Goal: Information Seeking & Learning: Check status

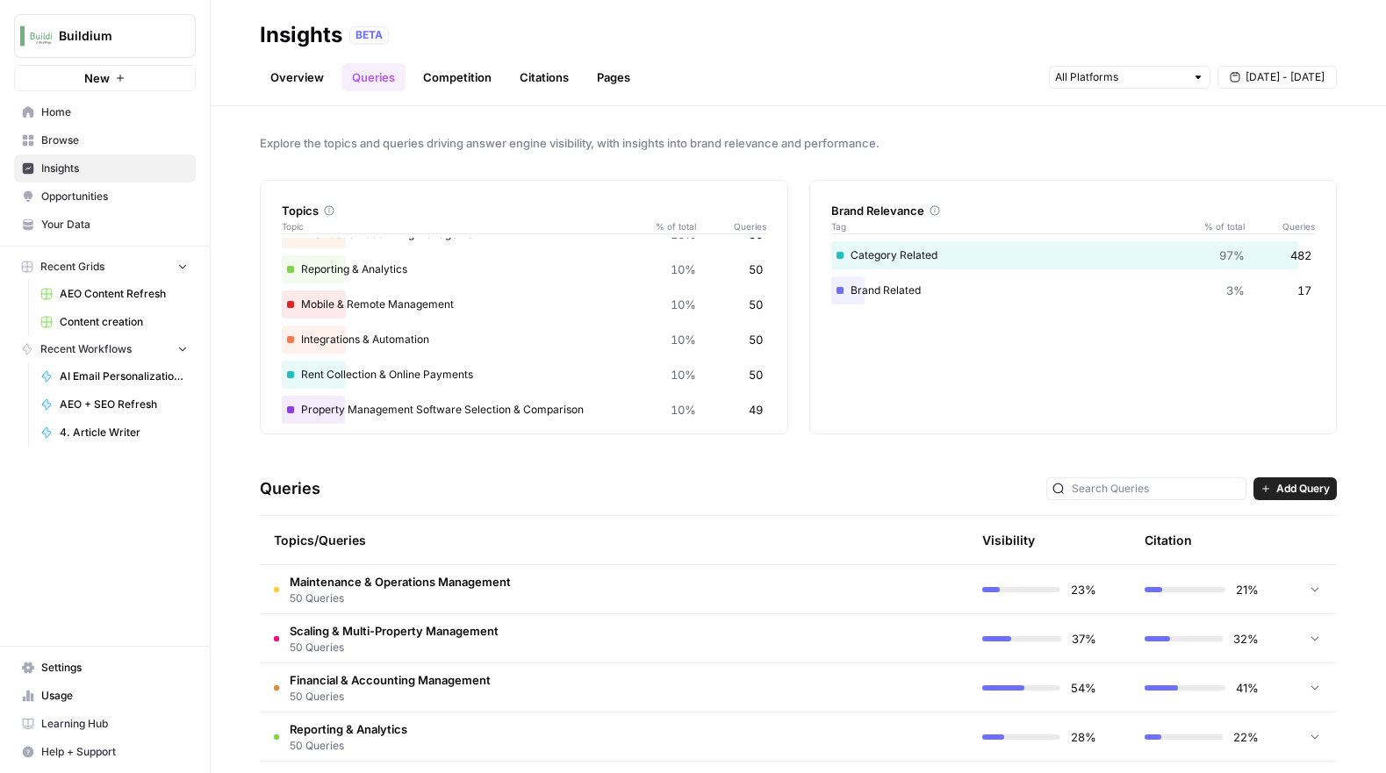
scroll to position [173, 0]
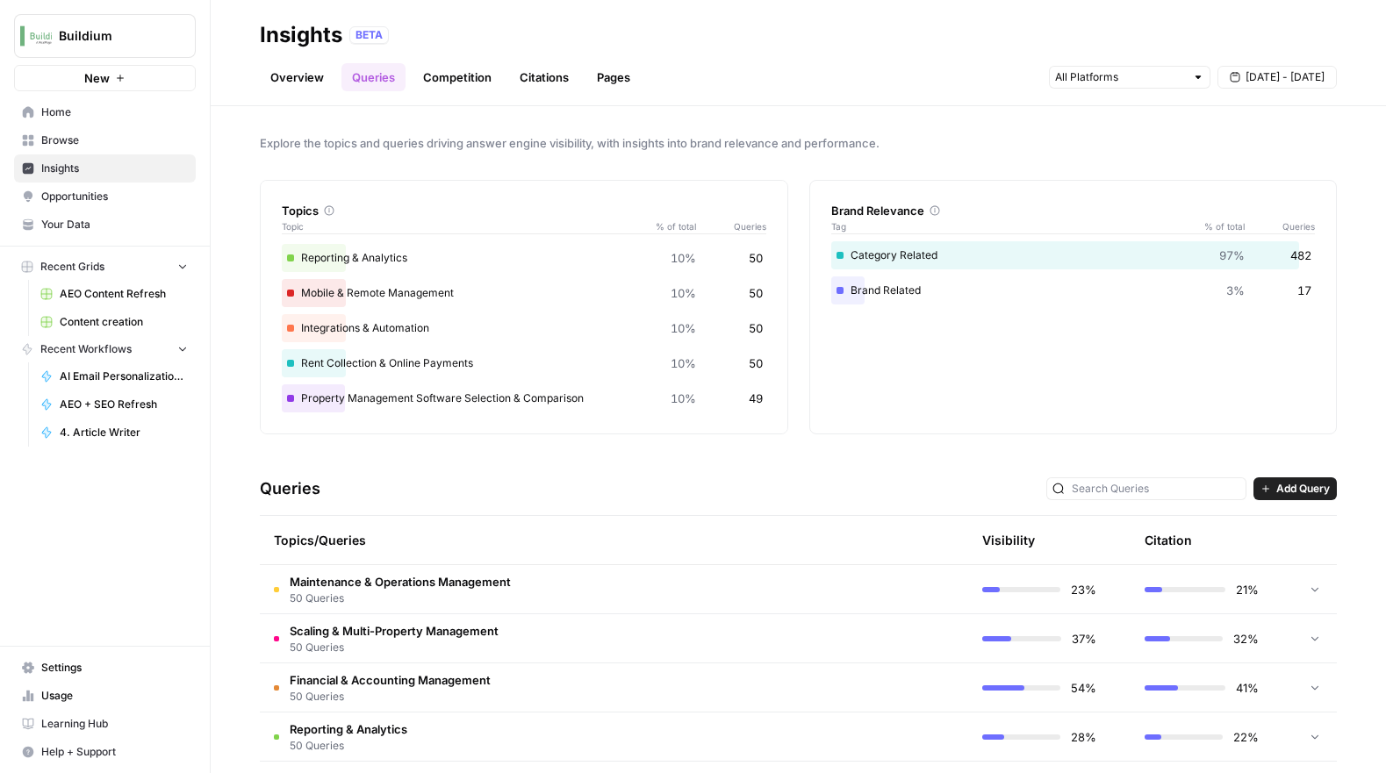
click at [471, 582] on span "Maintenance & Operations Management" at bounding box center [400, 582] width 221 height 18
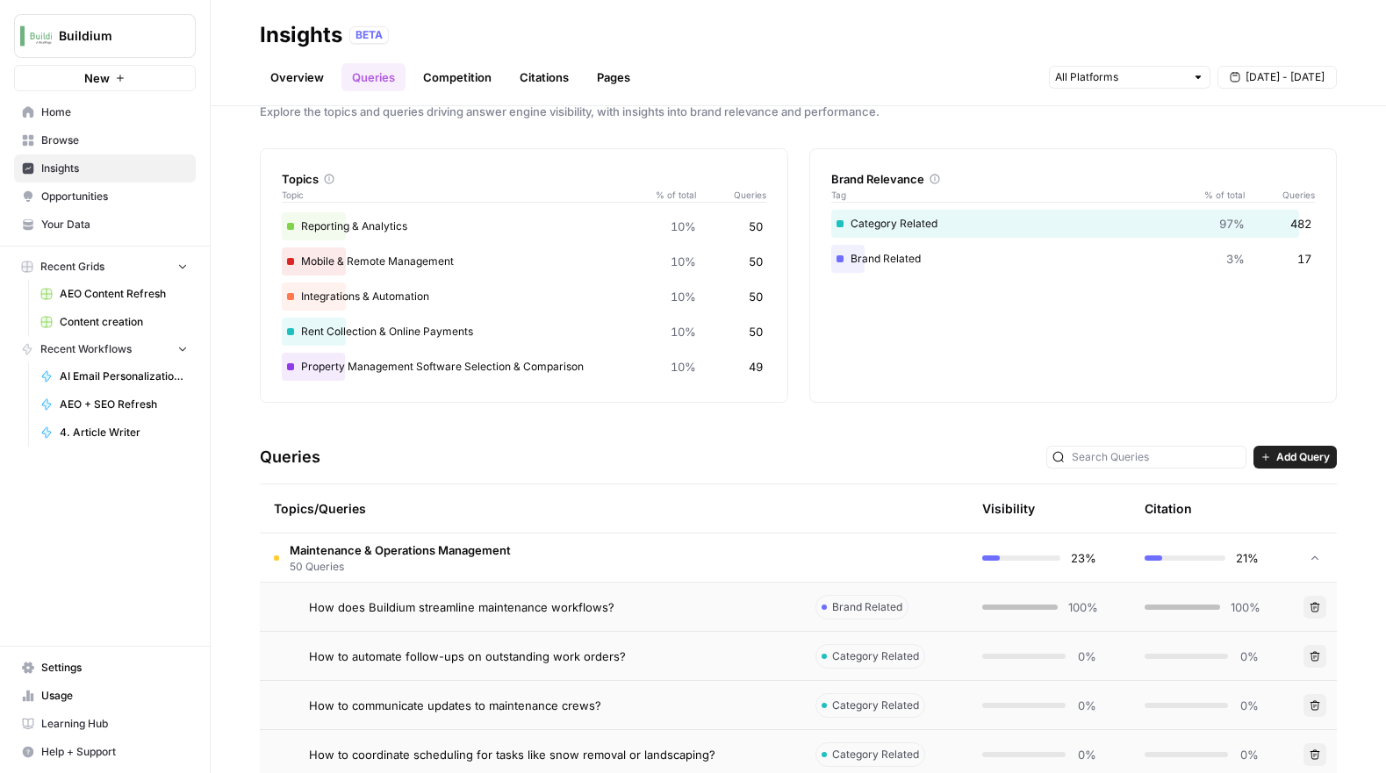
scroll to position [0, 0]
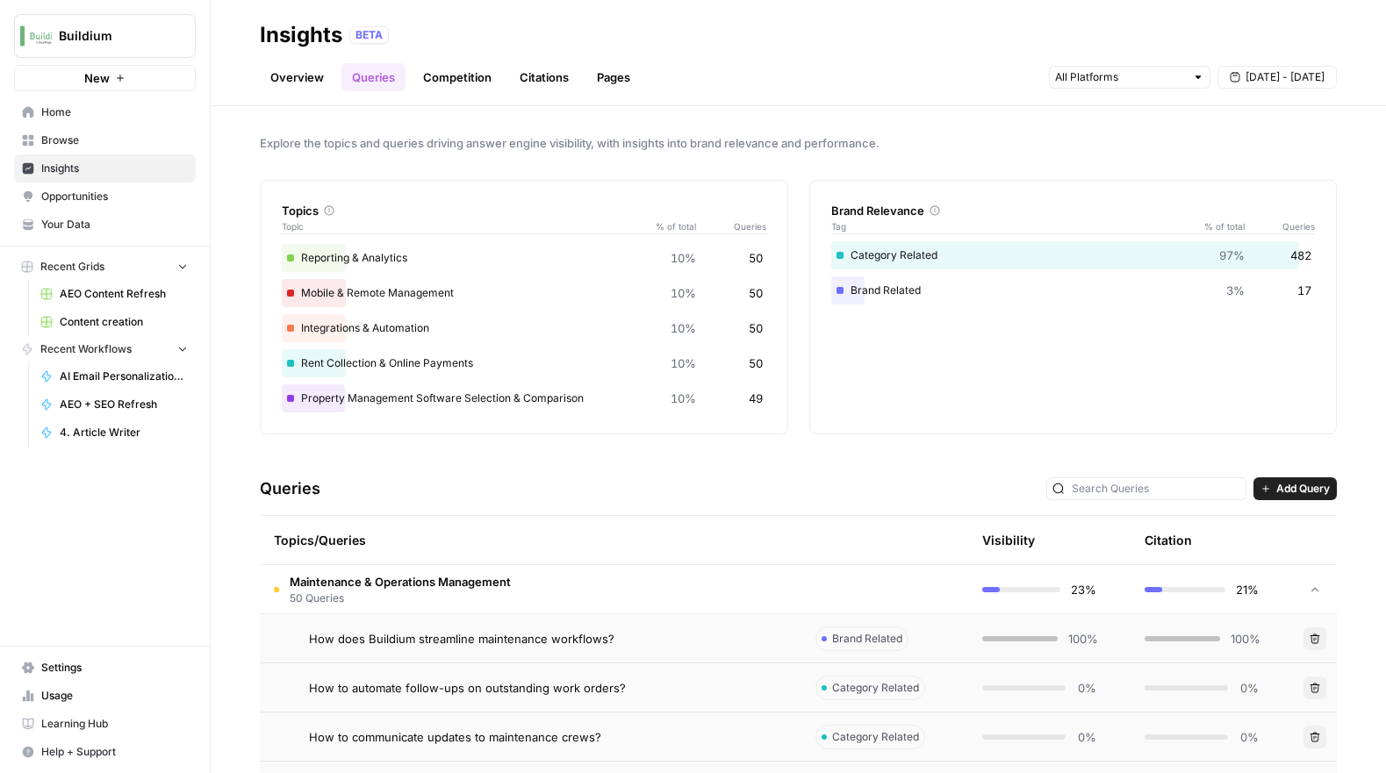
click at [302, 82] on link "Overview" at bounding box center [297, 77] width 75 height 28
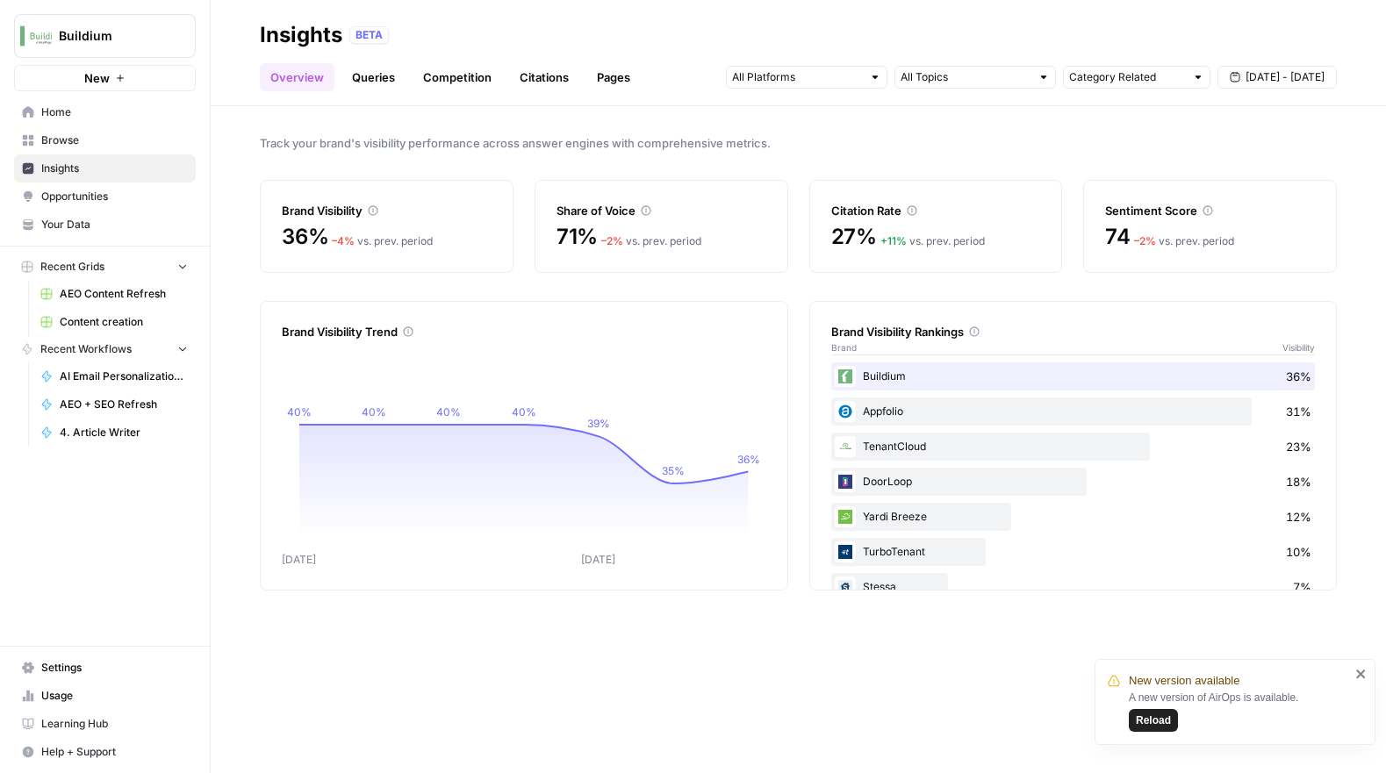
click at [878, 215] on div "Citation Rate" at bounding box center [936, 211] width 210 height 18
click at [852, 234] on span "27%" at bounding box center [854, 237] width 46 height 28
click at [560, 84] on link "Citations" at bounding box center [544, 77] width 70 height 28
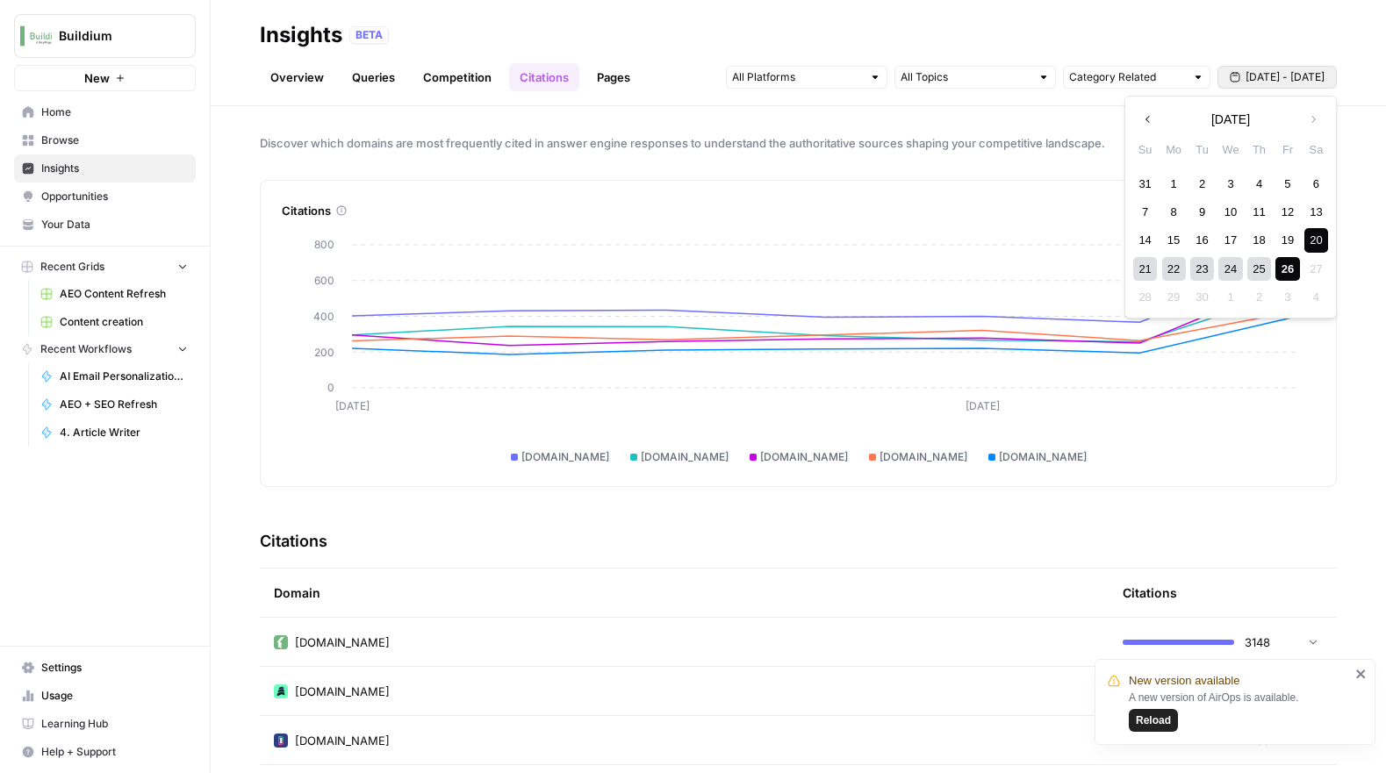
click at [1314, 77] on span "[DATE] - [DATE]" at bounding box center [1285, 77] width 79 height 16
click at [1172, 187] on div "1" at bounding box center [1174, 184] width 24 height 24
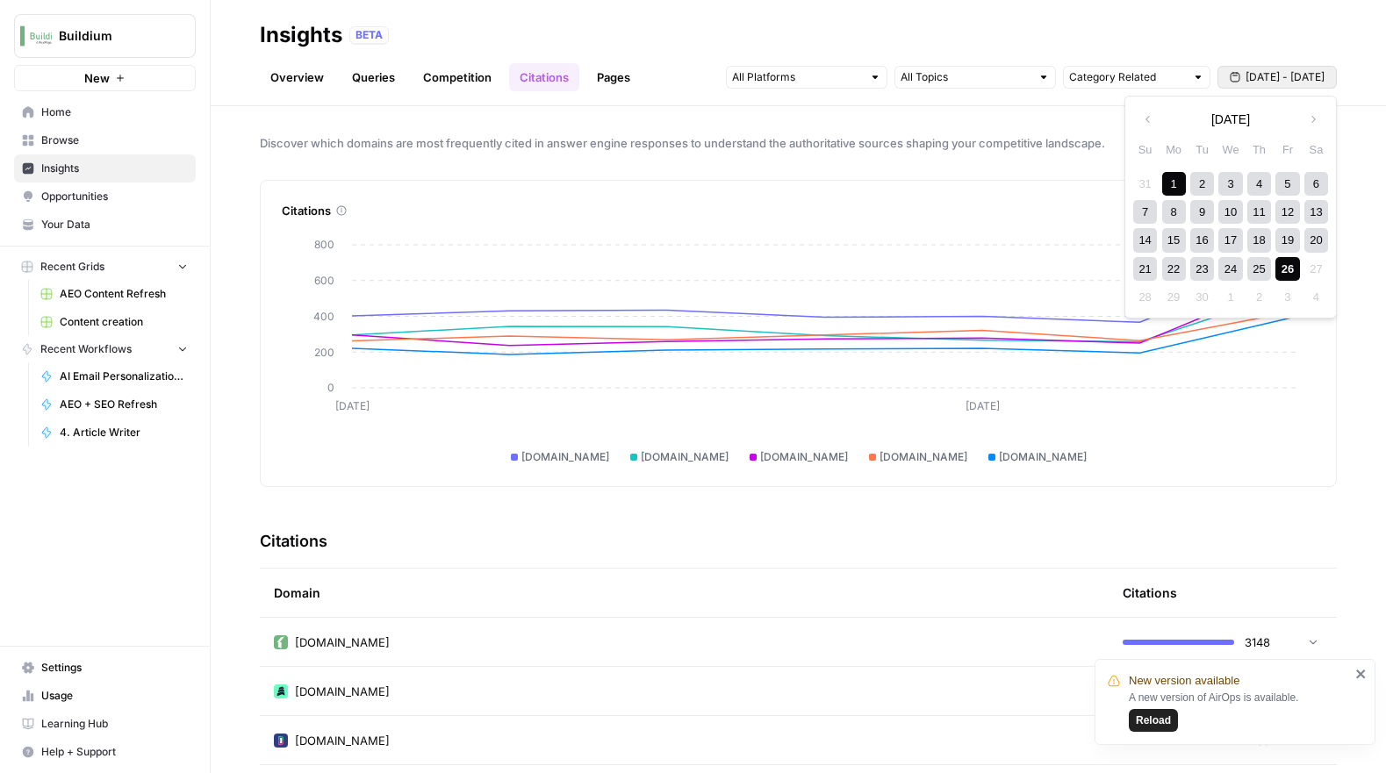
click at [1285, 267] on div "26" at bounding box center [1288, 269] width 24 height 24
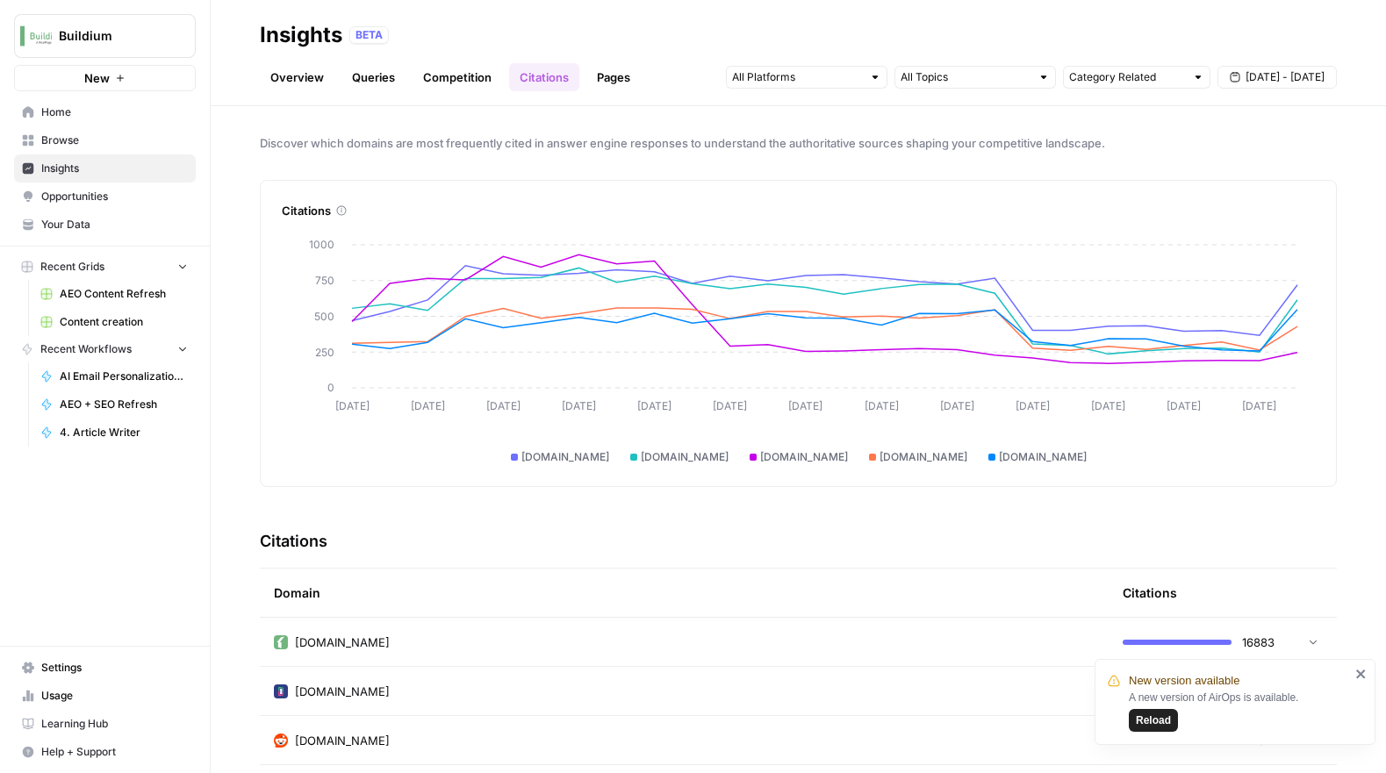
click at [601, 83] on link "Pages" at bounding box center [613, 77] width 54 height 28
